Goal: Navigation & Orientation: Understand site structure

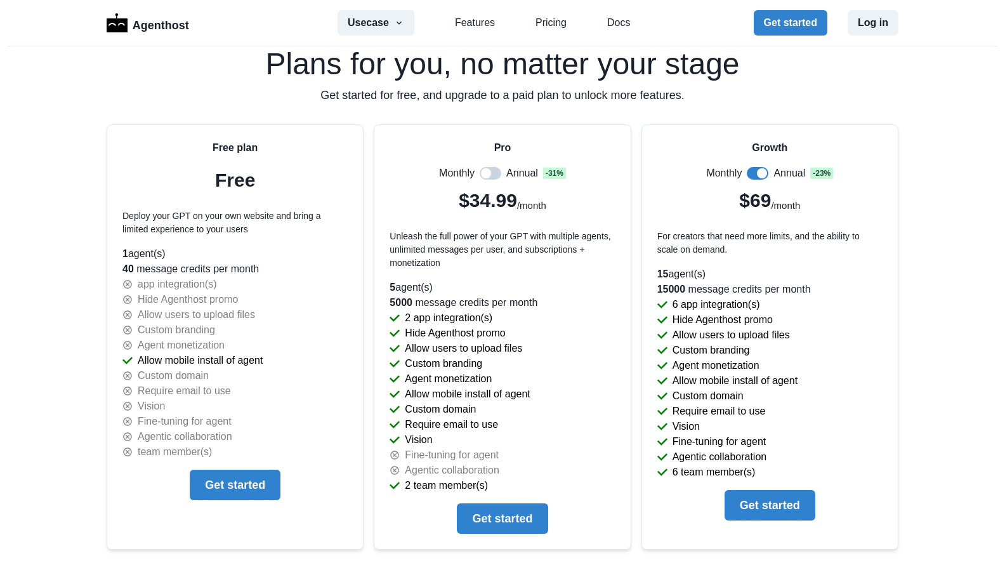
scroll to position [2666, 0]
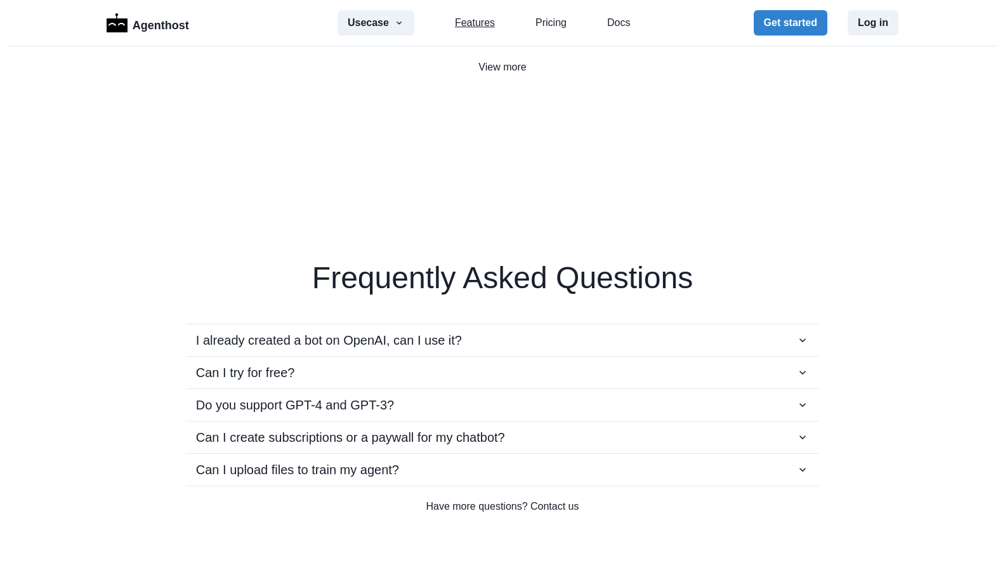
click at [473, 20] on link "Features" at bounding box center [475, 22] width 40 height 15
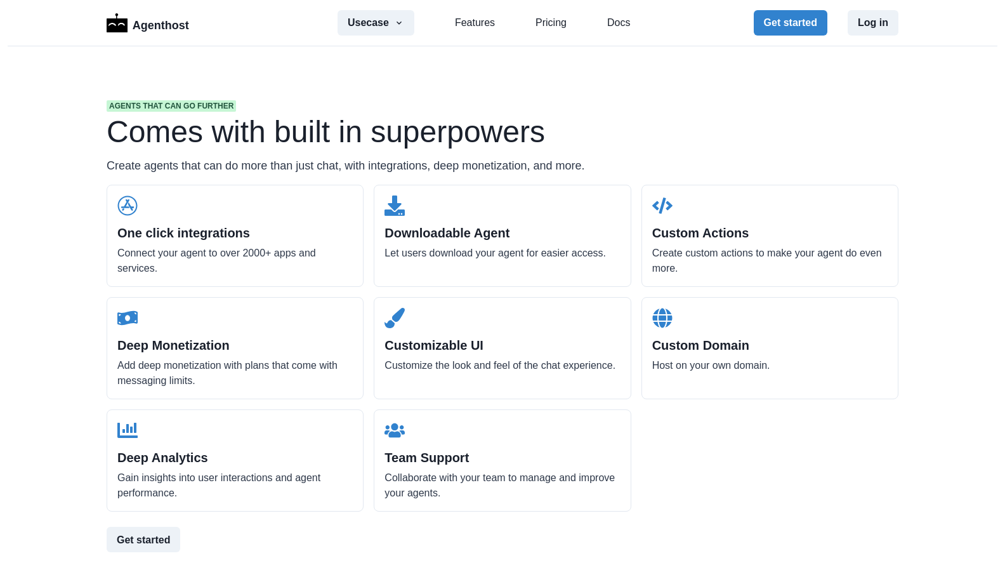
scroll to position [1213, 0]
click at [177, 33] on p "Agenthost" at bounding box center [161, 23] width 56 height 22
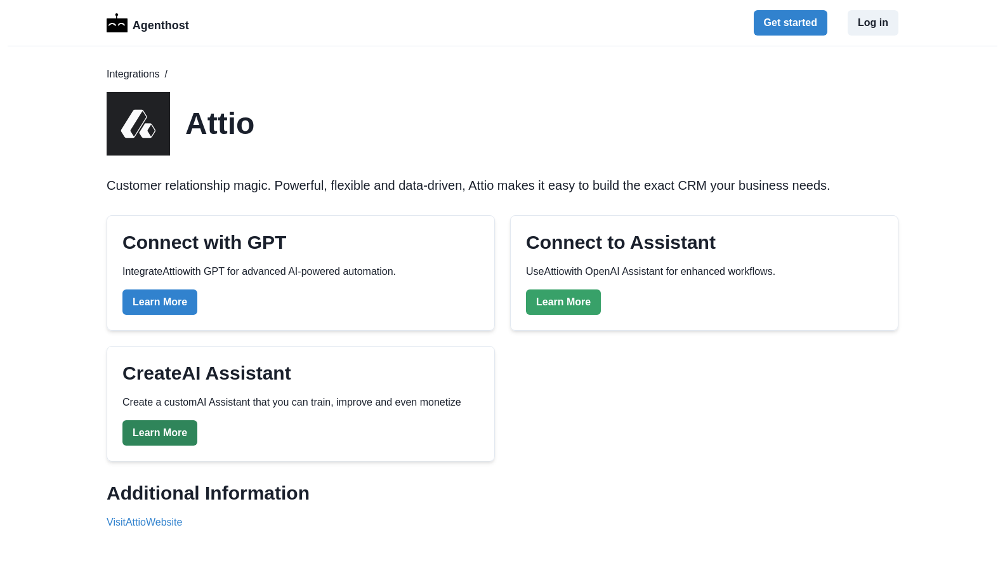
click at [161, 428] on link "Learn More" at bounding box center [159, 432] width 75 height 25
